Goal: Task Accomplishment & Management: Use online tool/utility

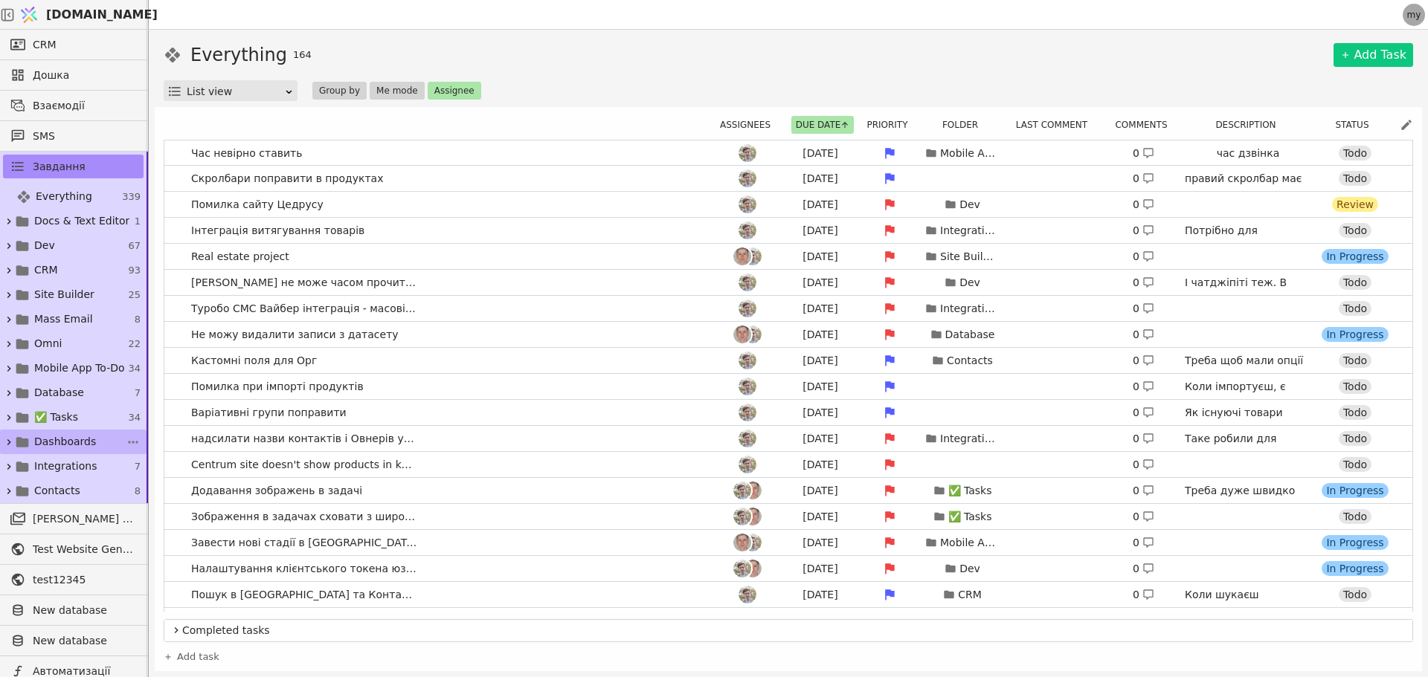
click at [10, 442] on icon at bounding box center [9, 442] width 4 height 6
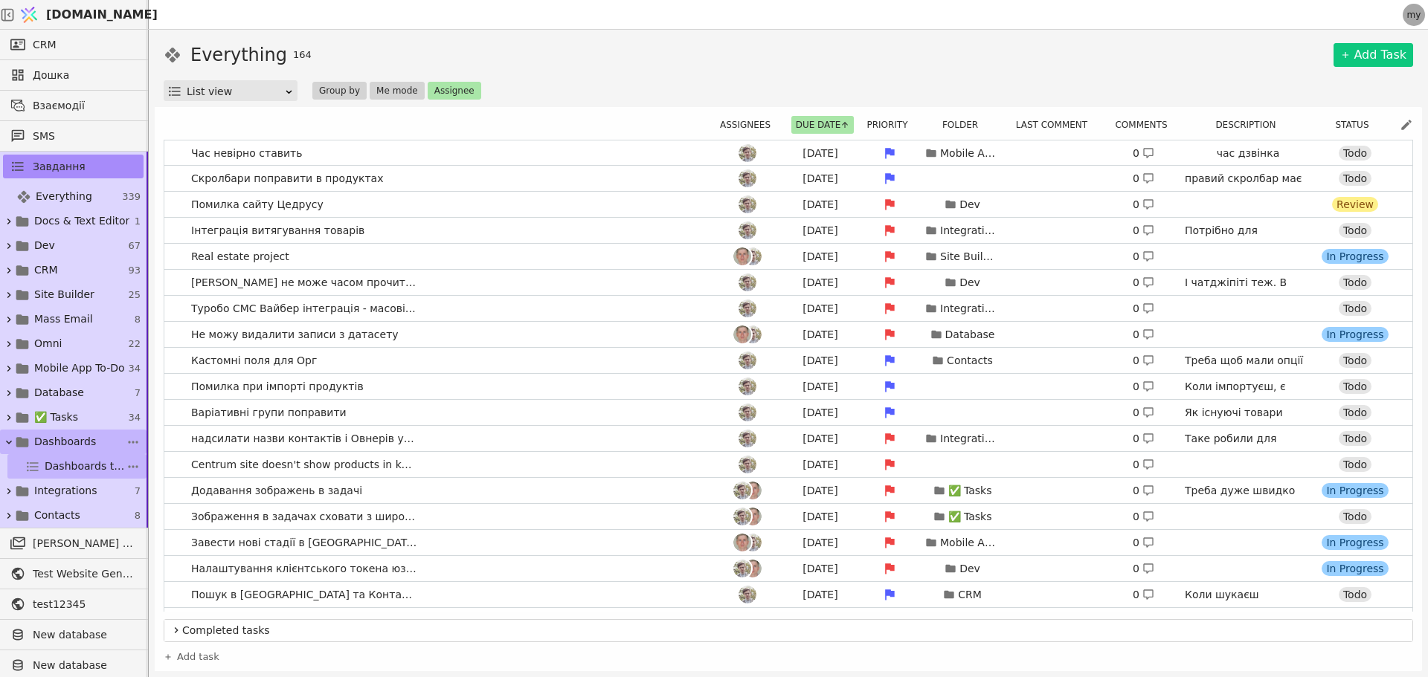
click at [45, 460] on span "Dashboards tasks" at bounding box center [85, 467] width 81 height 16
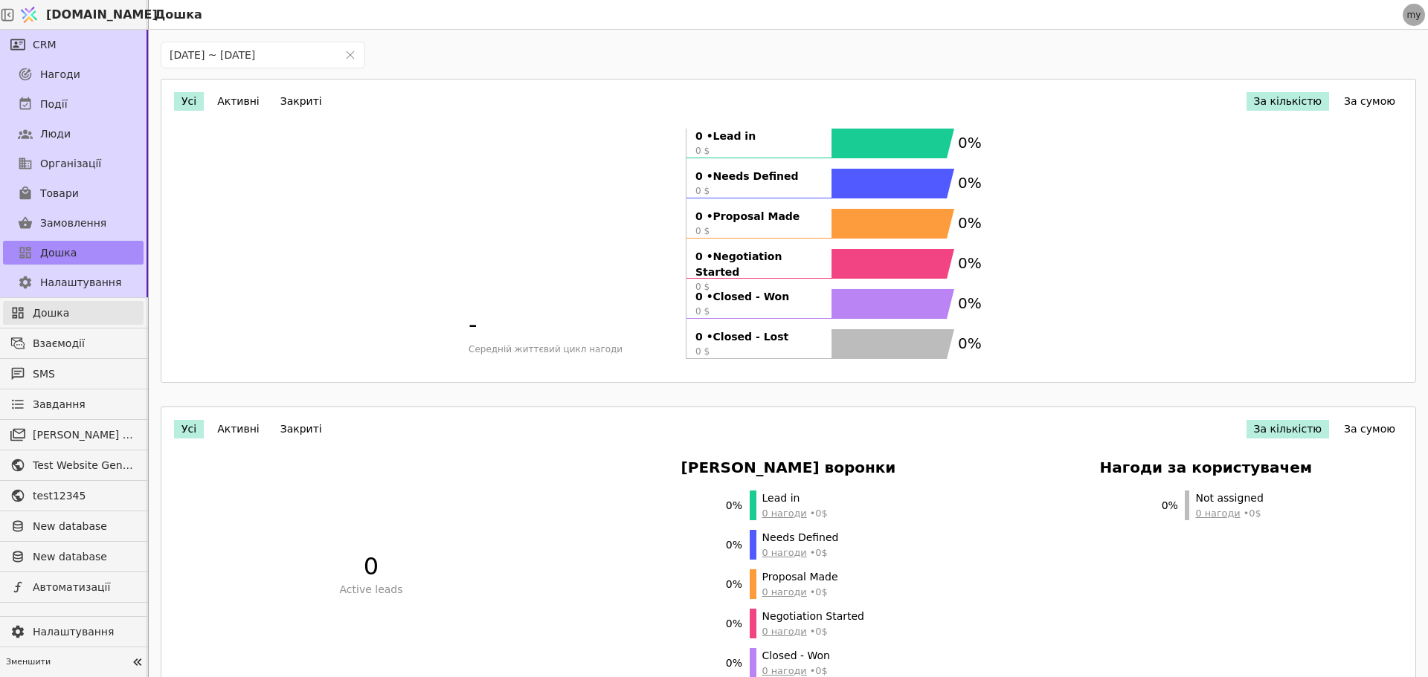
click at [62, 314] on span "Дошка" at bounding box center [84, 314] width 103 height 16
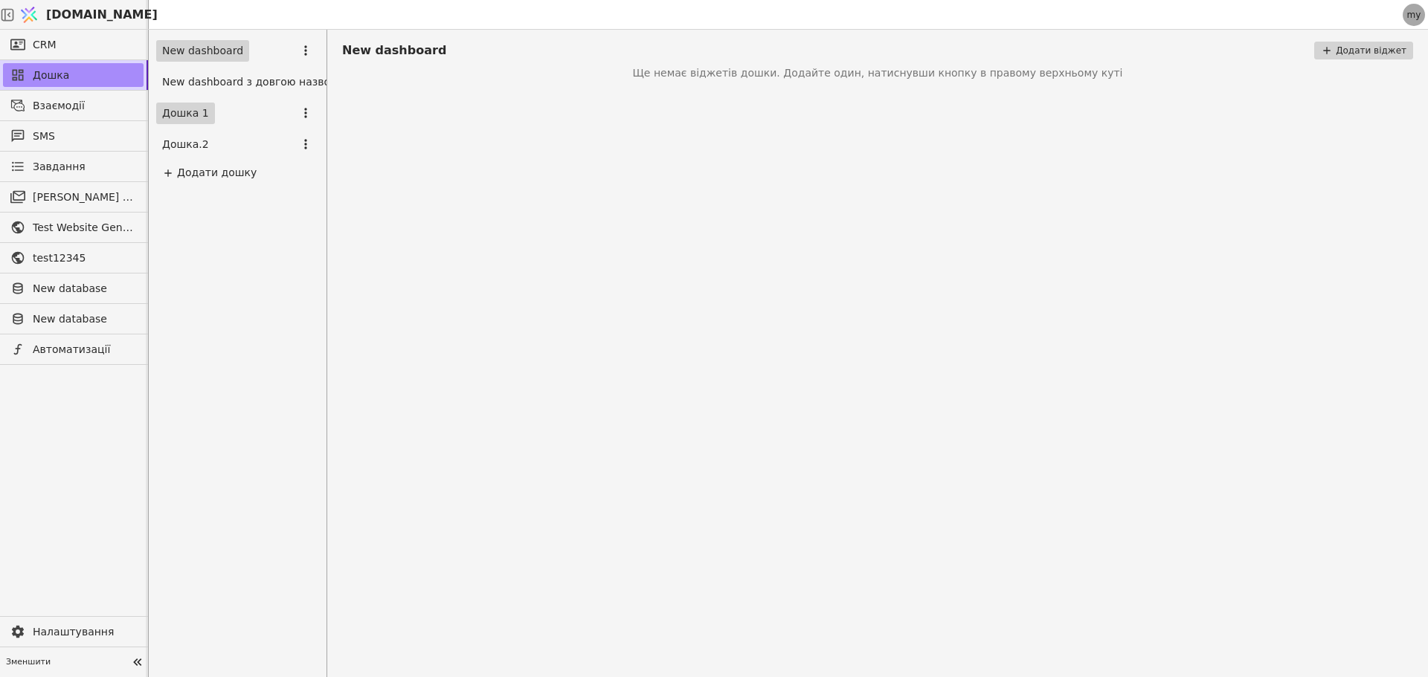
click at [187, 109] on link "Дошка 1" at bounding box center [185, 114] width 59 height 22
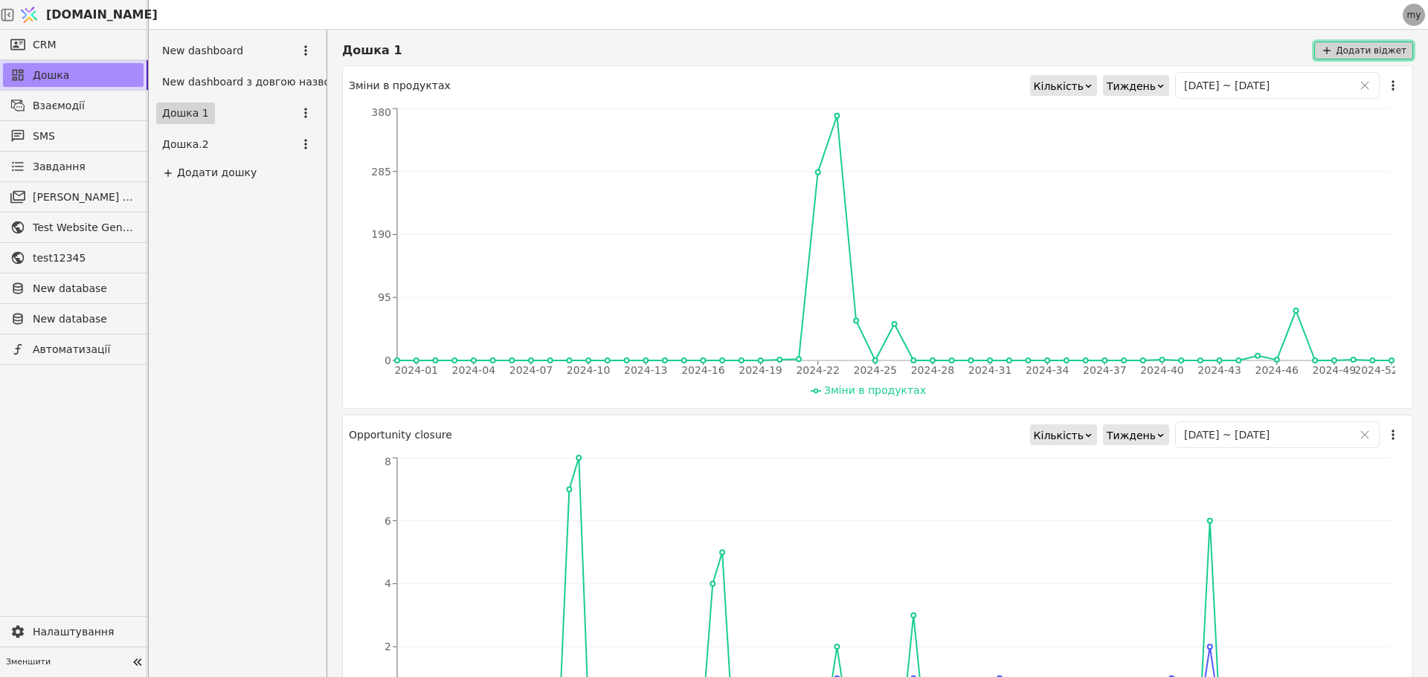
click at [1364, 54] on button "Додати віджет" at bounding box center [1363, 51] width 99 height 18
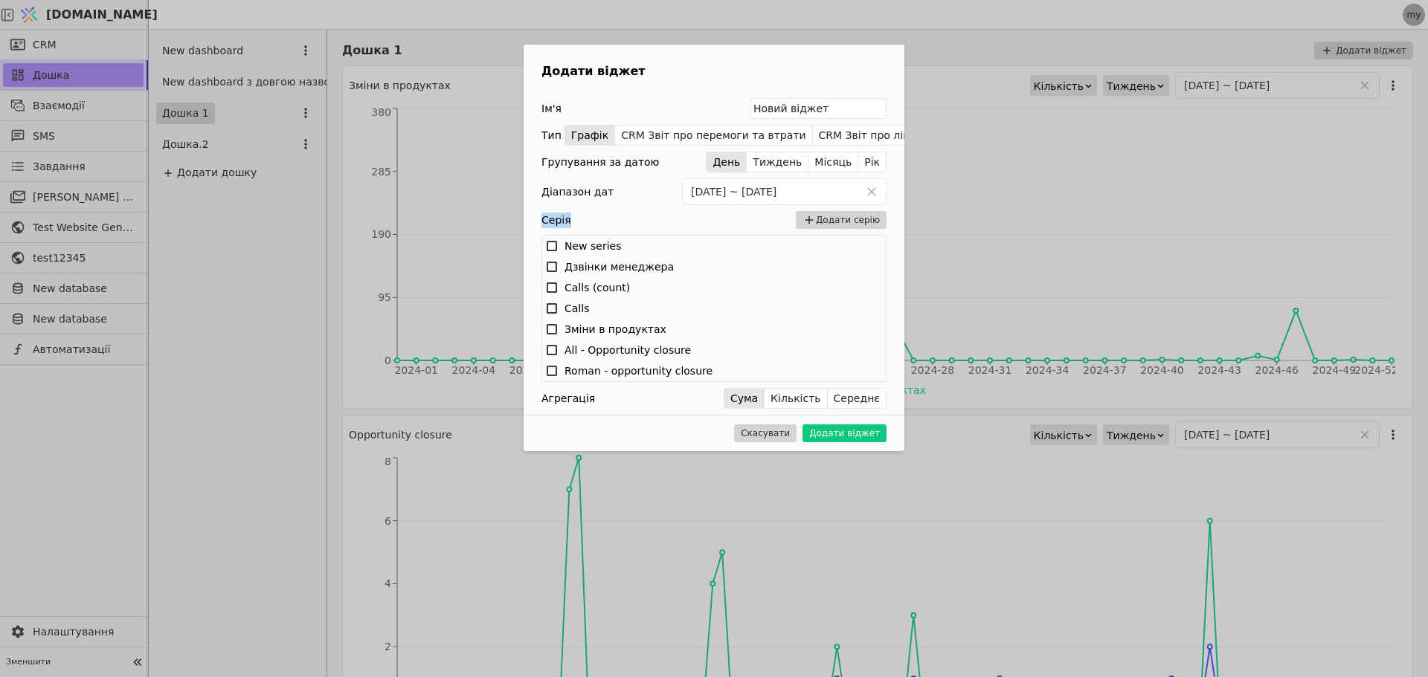
drag, startPoint x: 543, startPoint y: 222, endPoint x: 567, endPoint y: 224, distance: 24.6
click at [567, 224] on div "Серія Додати серію" at bounding box center [713, 220] width 345 height 18
copy label "Серія"
